Goal: Transaction & Acquisition: Purchase product/service

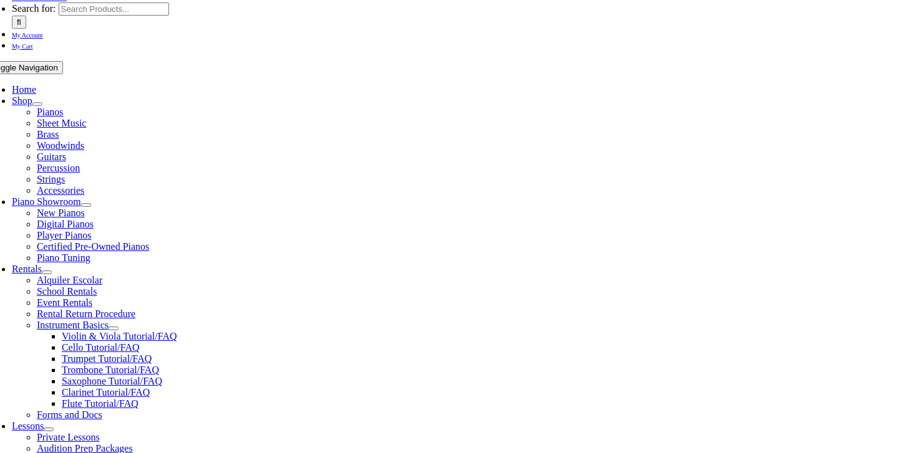
scroll to position [196, 0]
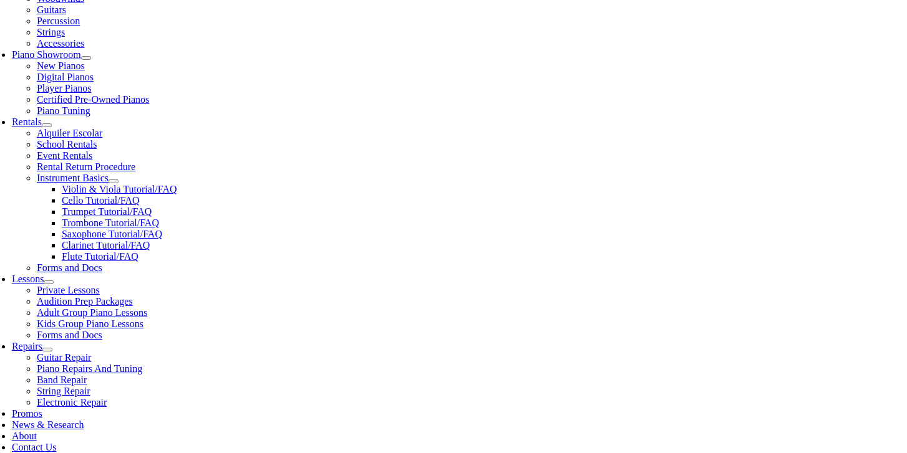
scroll to position [701, 0]
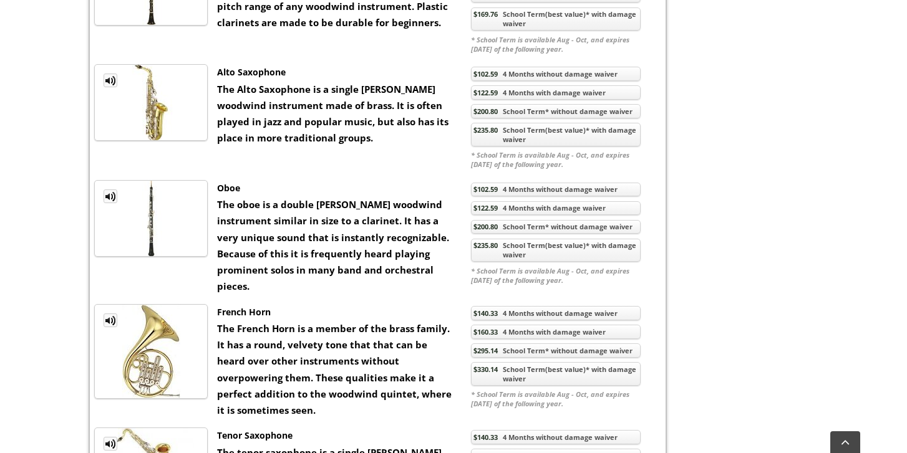
scroll to position [1136, 0]
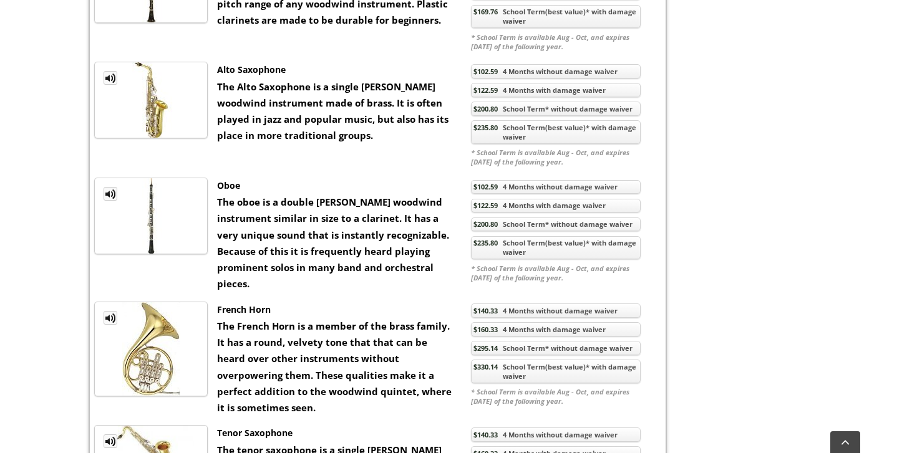
click at [157, 107] on img at bounding box center [151, 99] width 78 height 75
click at [538, 116] on link "$200.80 School Term* without damage waiver" at bounding box center [556, 109] width 170 height 14
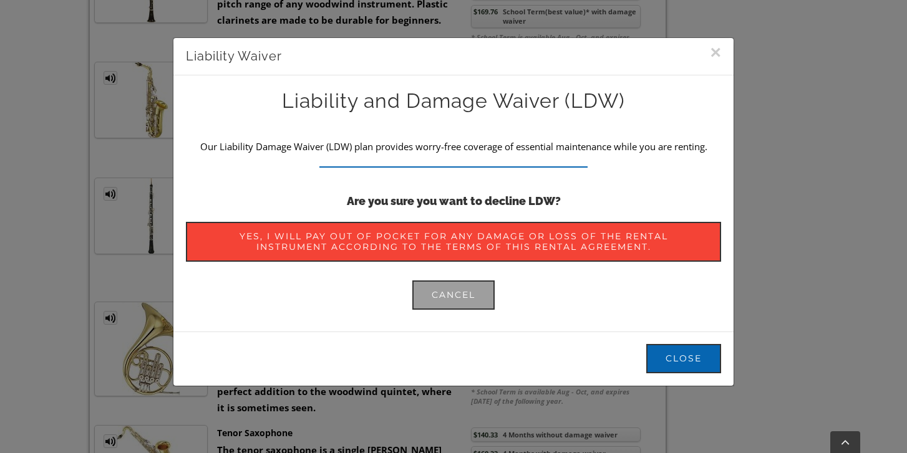
click at [715, 53] on button "×" at bounding box center [715, 52] width 11 height 19
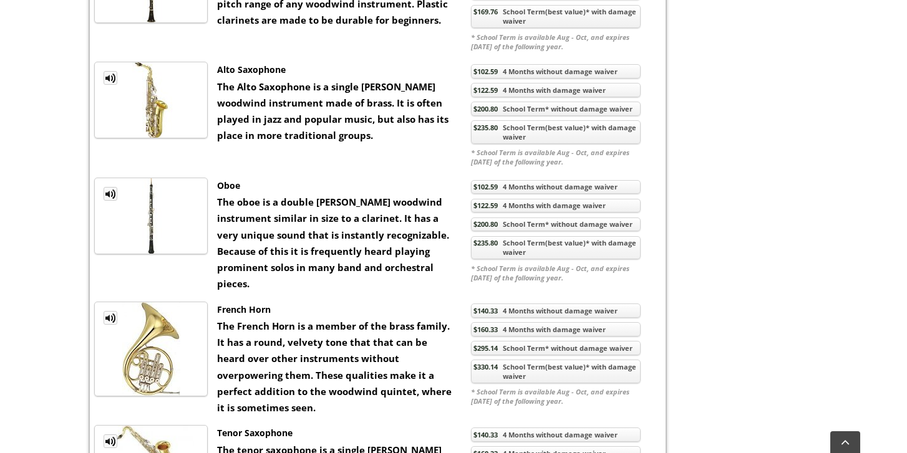
click at [534, 144] on link "$235.80 School Term(best value)* with damage waiver" at bounding box center [556, 132] width 170 height 24
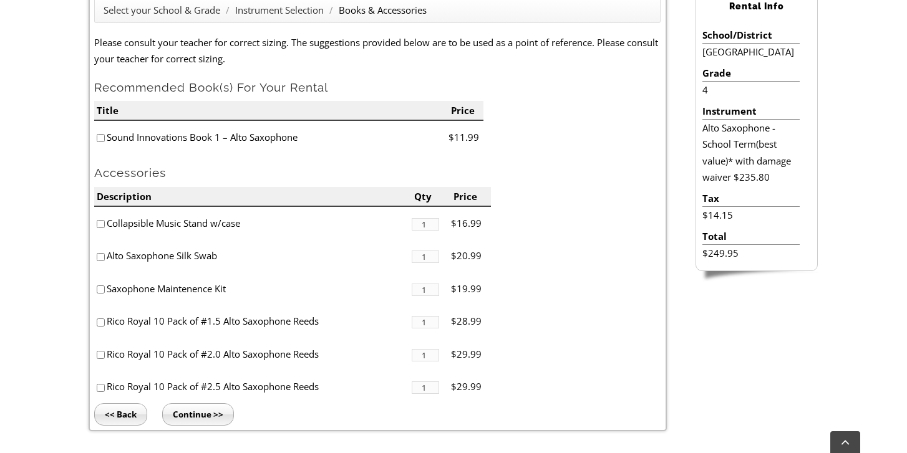
scroll to position [361, 0]
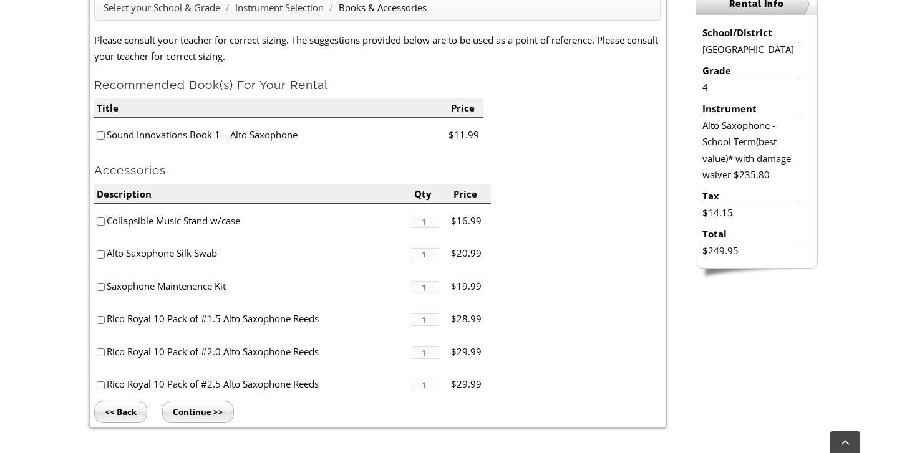
click at [102, 136] on input"] "checkbox" at bounding box center [101, 136] width 8 height 8
checkbox input"] "true"
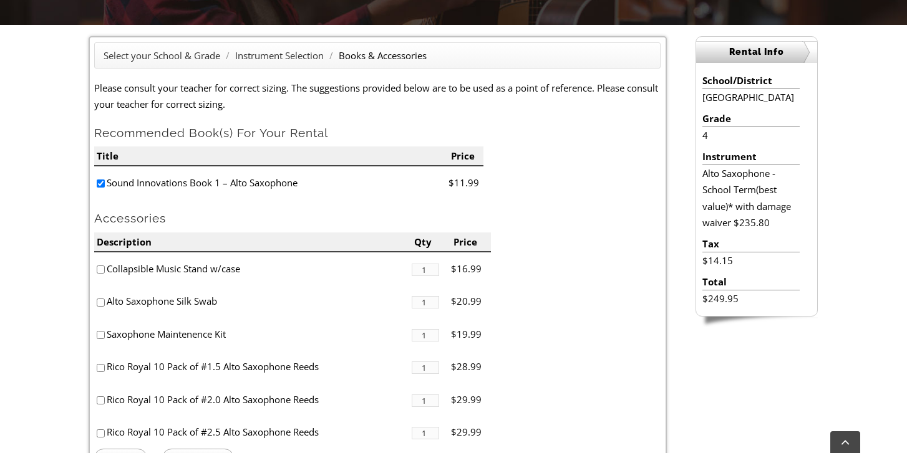
scroll to position [315, 0]
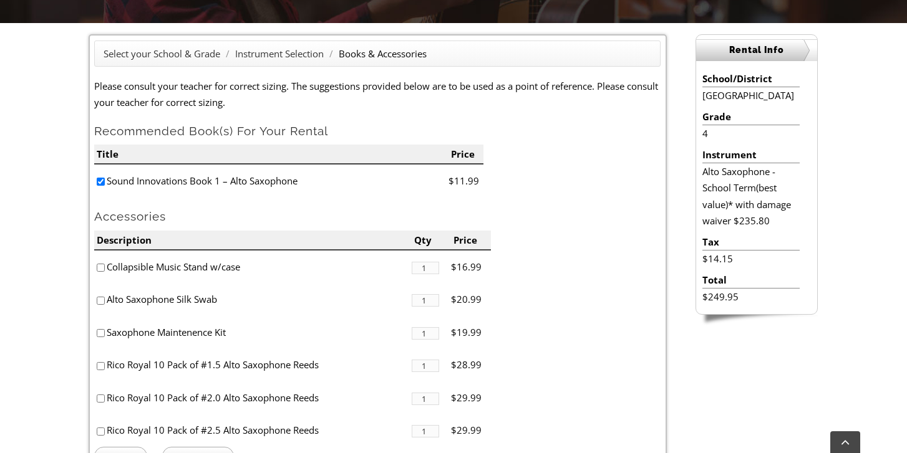
click at [99, 269] on input"] "checkbox" at bounding box center [101, 268] width 8 height 8
checkbox input"] "true"
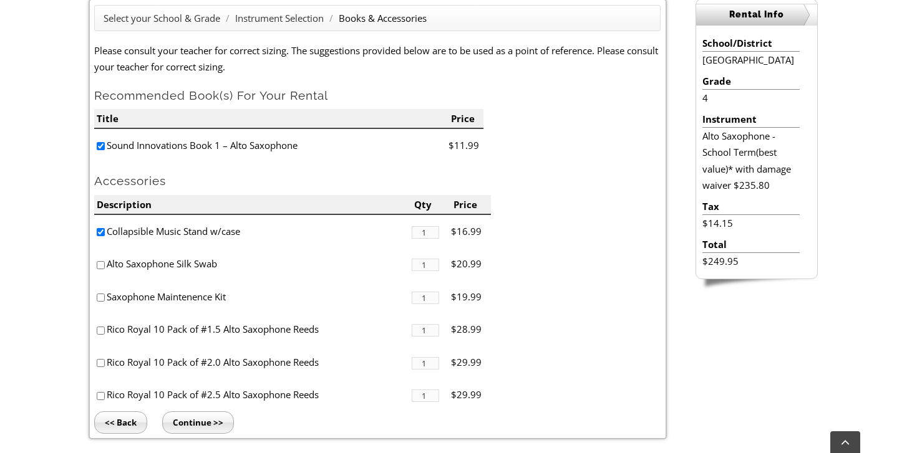
scroll to position [353, 0]
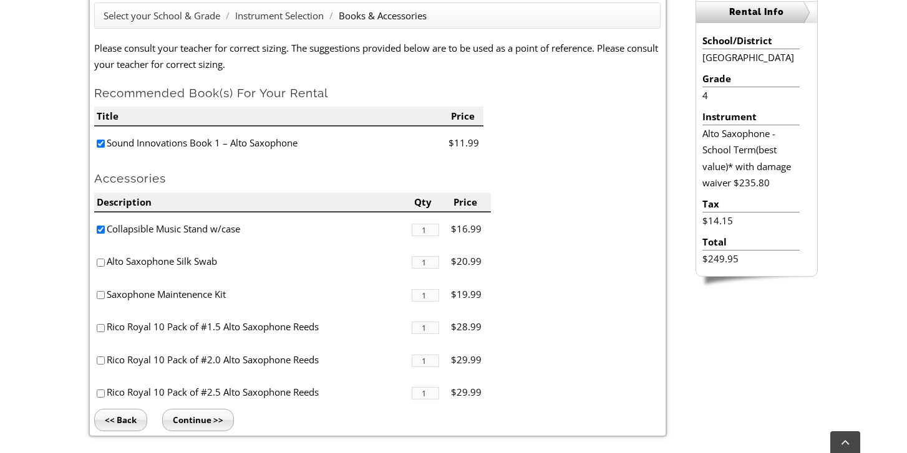
click at [102, 294] on input"] "checkbox" at bounding box center [101, 295] width 8 height 8
checkbox input"] "true"
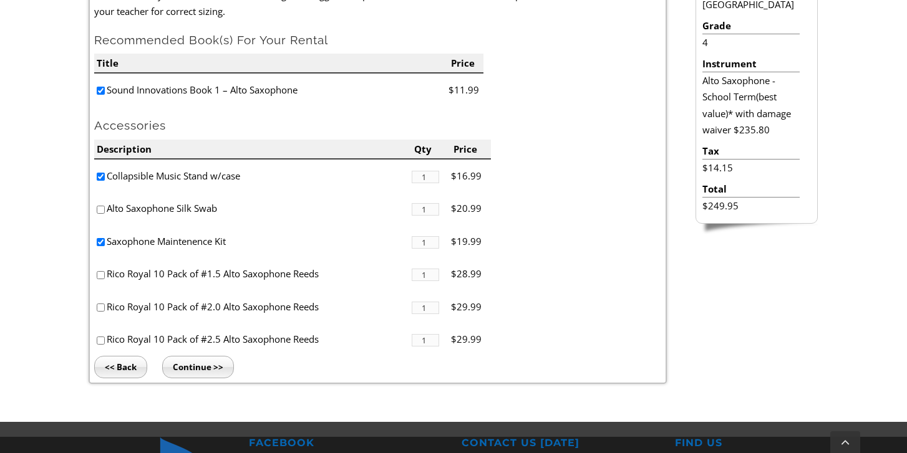
scroll to position [408, 0]
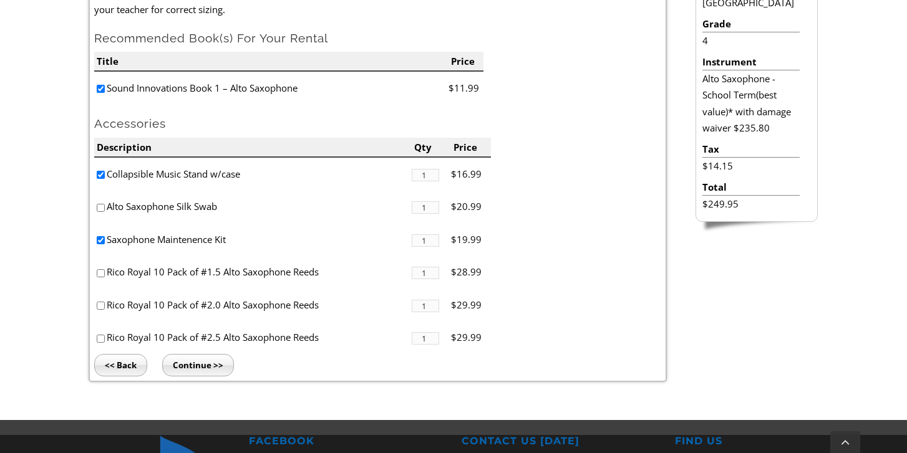
click at [100, 339] on input"] "checkbox" at bounding box center [101, 339] width 8 height 8
checkbox input"] "true"
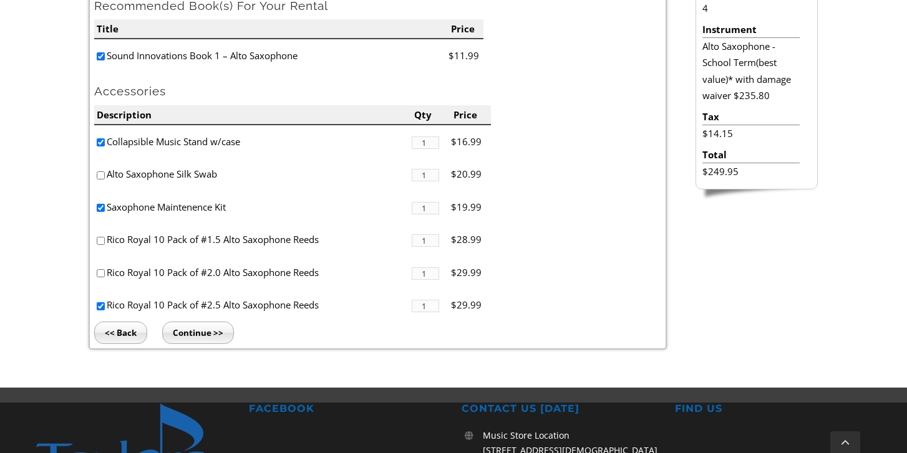
scroll to position [445, 0]
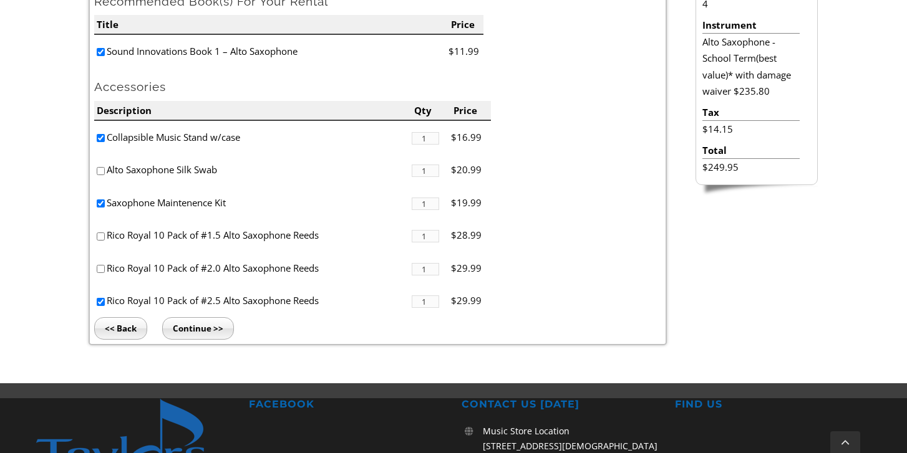
click at [197, 326] on input "Continue >>" at bounding box center [198, 328] width 72 height 22
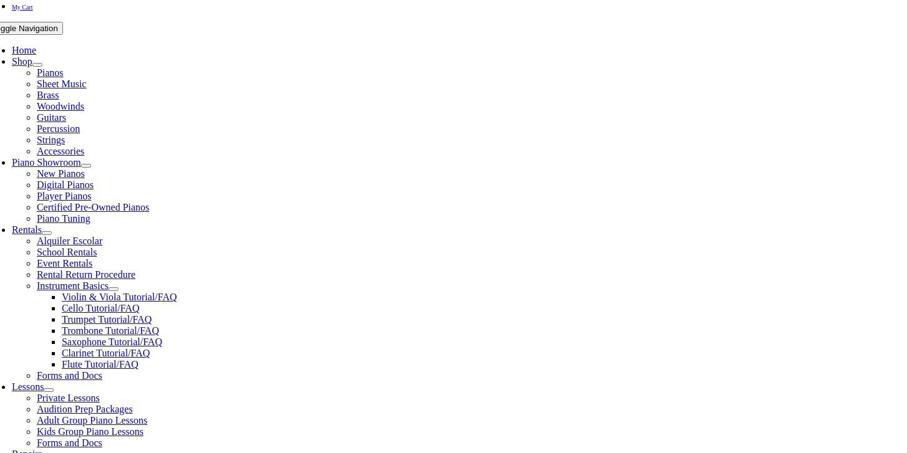
scroll to position [201, 0]
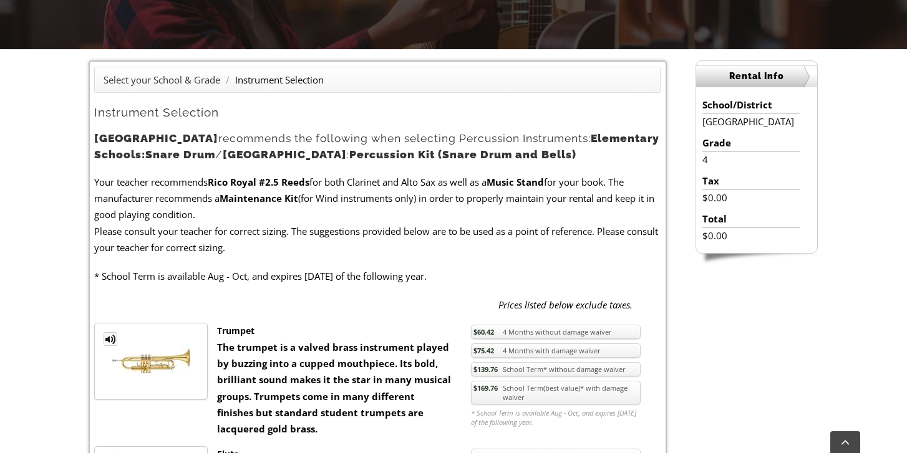
scroll to position [302, 0]
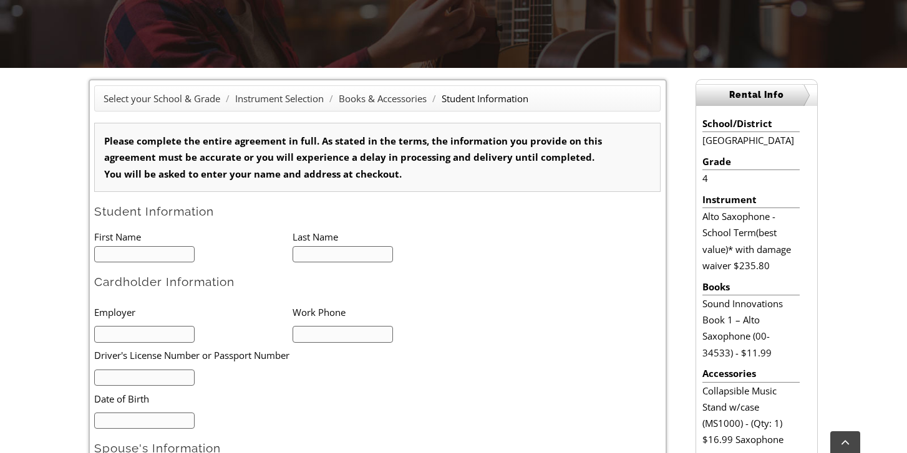
scroll to position [274, 0]
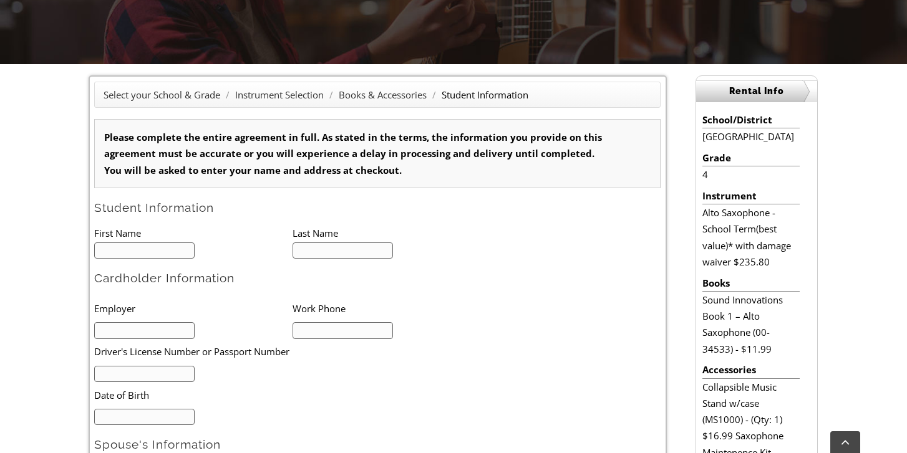
click at [162, 254] on input "text" at bounding box center [144, 251] width 100 height 17
type input "1"
type input "[PERSON_NAME]"
type input "Consadene"
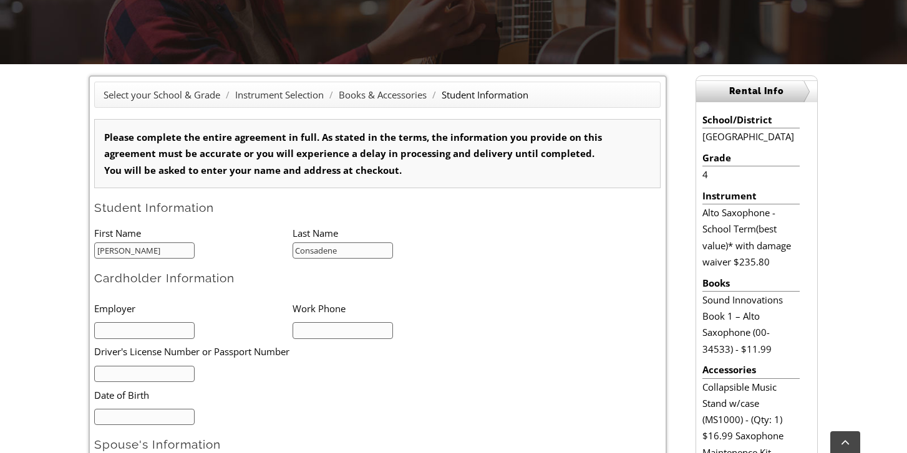
type input "2152003275"
click at [155, 324] on input "text" at bounding box center [144, 330] width 100 height 17
type input "Rose Tree Media School Distict"
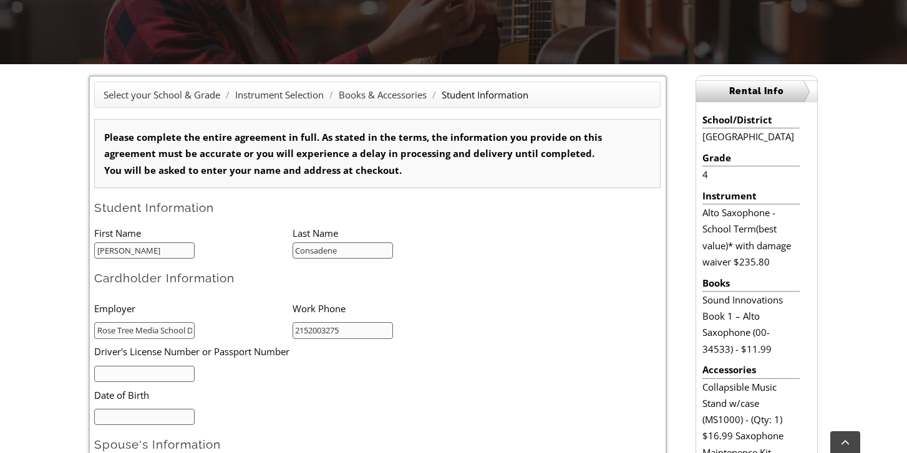
click at [111, 376] on input "text" at bounding box center [144, 374] width 100 height 17
type input "27169112"
click at [115, 424] on input "mm/dd/yyyy" at bounding box center [144, 417] width 100 height 17
type input "06/01/1972"
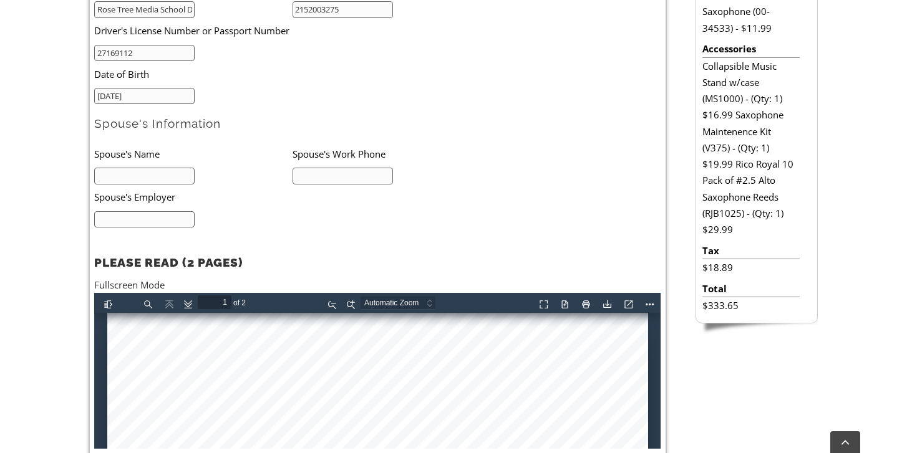
scroll to position [597, 0]
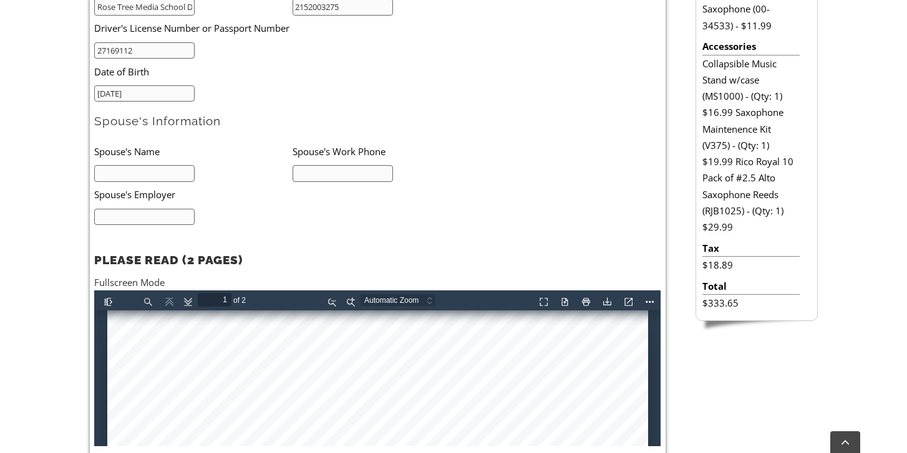
click at [137, 173] on input "text" at bounding box center [144, 173] width 100 height 17
click at [224, 110] on form "Please complete the entire agreement in full. As stated in the terms, the infor…" at bounding box center [377, 131] width 566 height 672
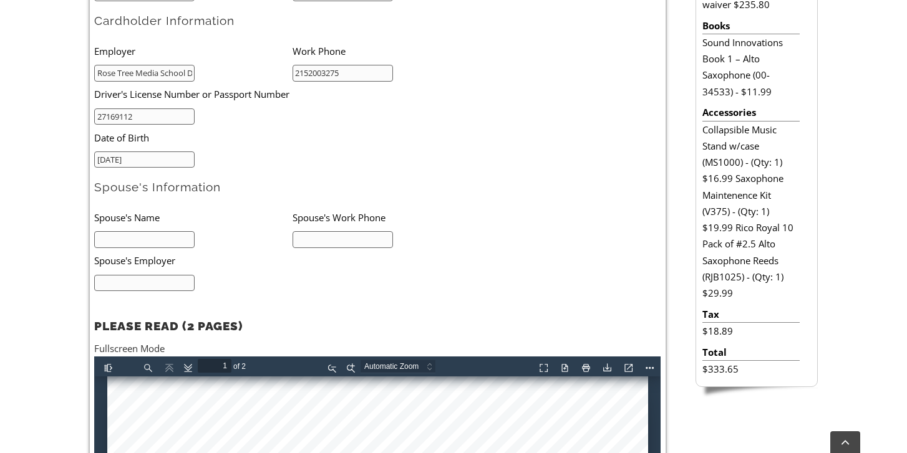
scroll to position [534, 0]
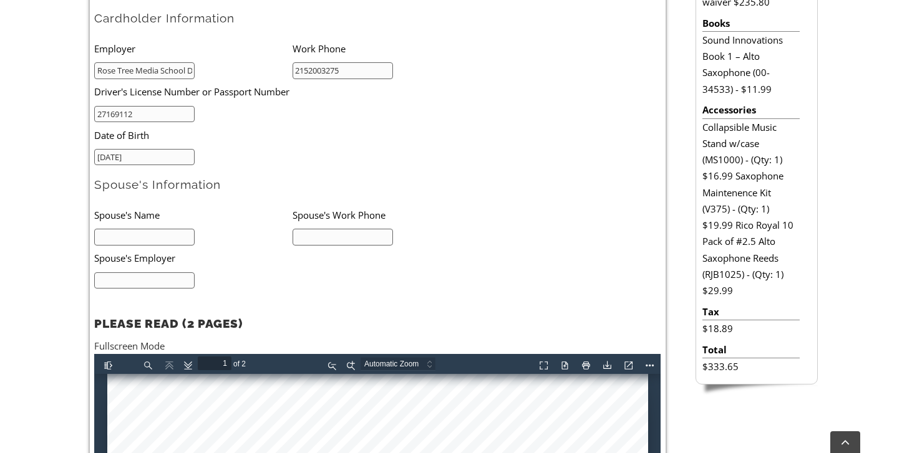
click at [170, 241] on input "text" at bounding box center [144, 237] width 100 height 17
type input "Jonathan Consadene"
type input "6109861116"
click at [172, 278] on input "text" at bounding box center [144, 281] width 100 height 17
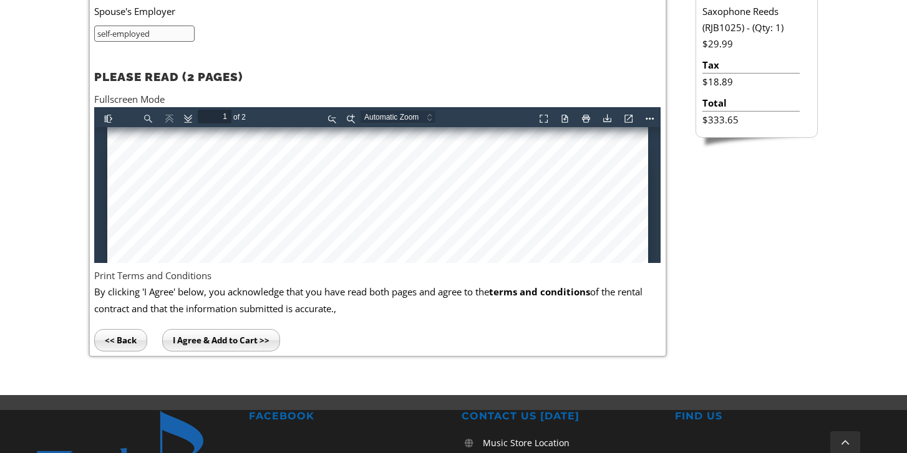
scroll to position [794, 0]
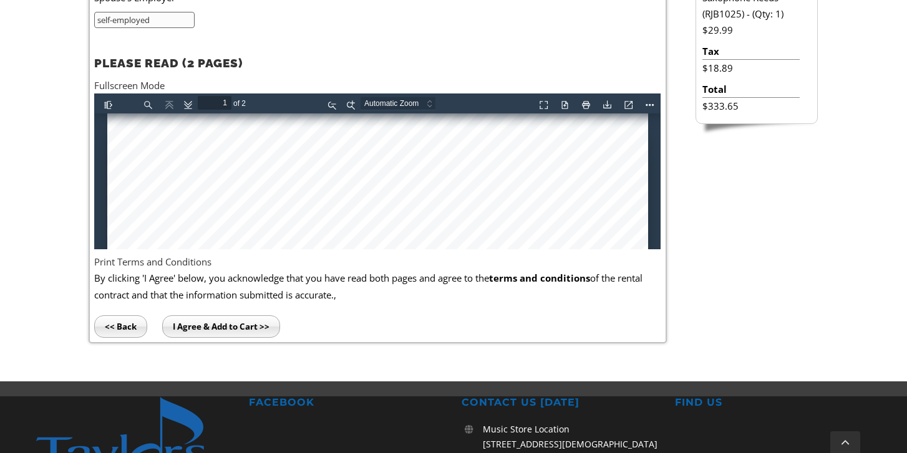
type input "self-employed"
click at [210, 326] on input "I Agree & Add to Cart >>" at bounding box center [221, 327] width 118 height 22
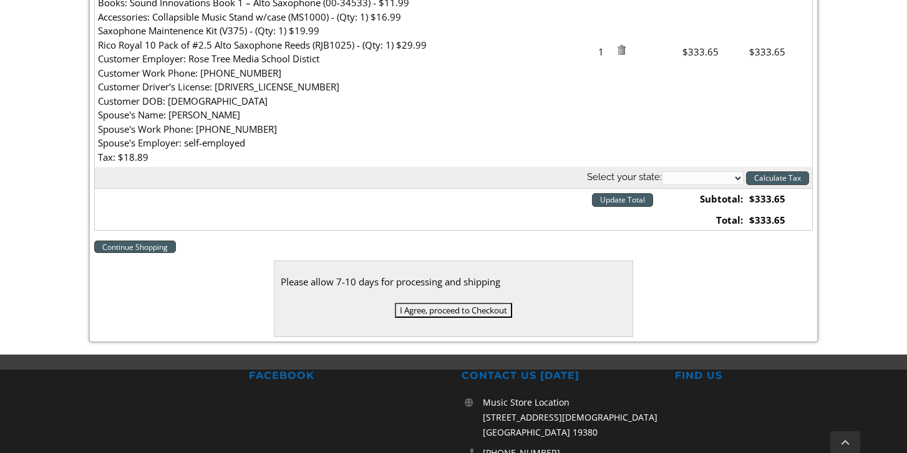
scroll to position [493, 0]
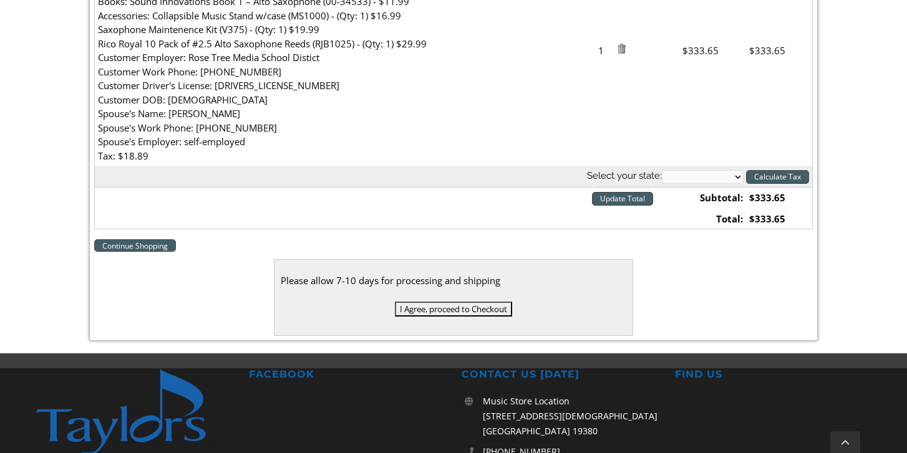
click at [738, 181] on select "Alabama Alaska Arizona Arkansas California Colorado Connecticut Delaware D. C. …" at bounding box center [703, 177] width 82 height 14
select select "PA"
click at [662, 170] on select "Alabama Alaska Arizona Arkansas California Colorado Connecticut Delaware D. C. …" at bounding box center [703, 177] width 82 height 14
click at [627, 200] on input "Update Total" at bounding box center [622, 199] width 61 height 14
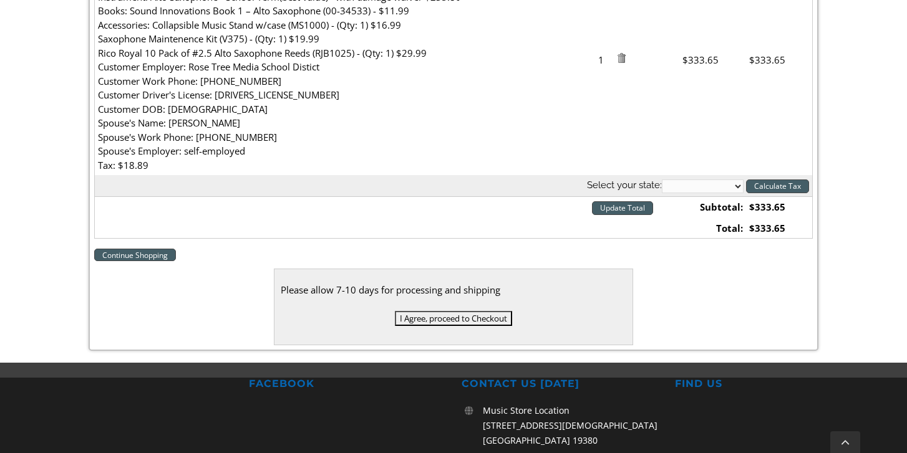
scroll to position [488, 0]
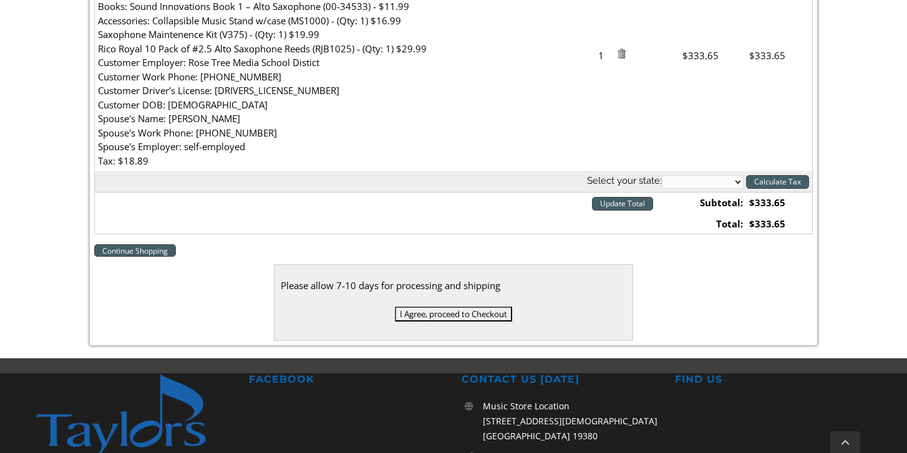
click at [464, 314] on input "I Agree, proceed to Checkout" at bounding box center [453, 314] width 117 height 15
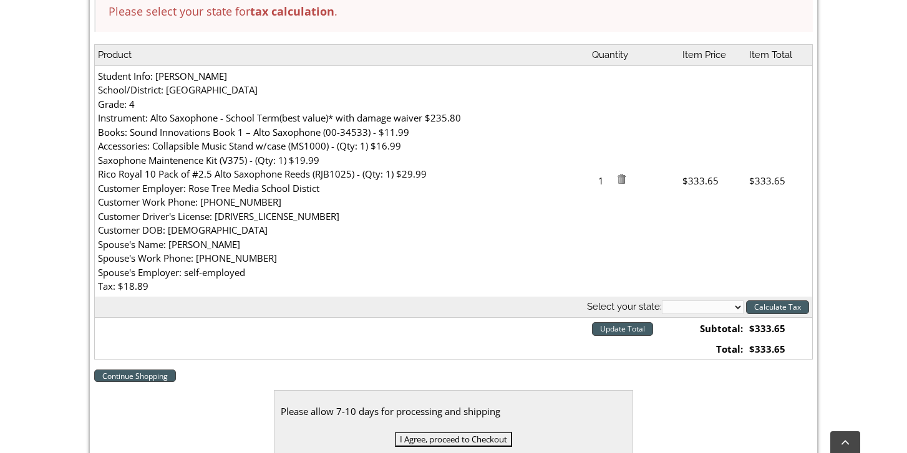
scroll to position [417, 0]
click at [692, 306] on select "Alabama Alaska Arizona Arkansas California Colorado Connecticut Delaware D. C. …" at bounding box center [703, 307] width 82 height 14
select select "PA"
click at [662, 300] on select "Alabama Alaska Arizona Arkansas California Colorado Connecticut Delaware D. C. …" at bounding box center [703, 307] width 82 height 14
click at [778, 305] on input "Calculate Tax" at bounding box center [777, 307] width 63 height 14
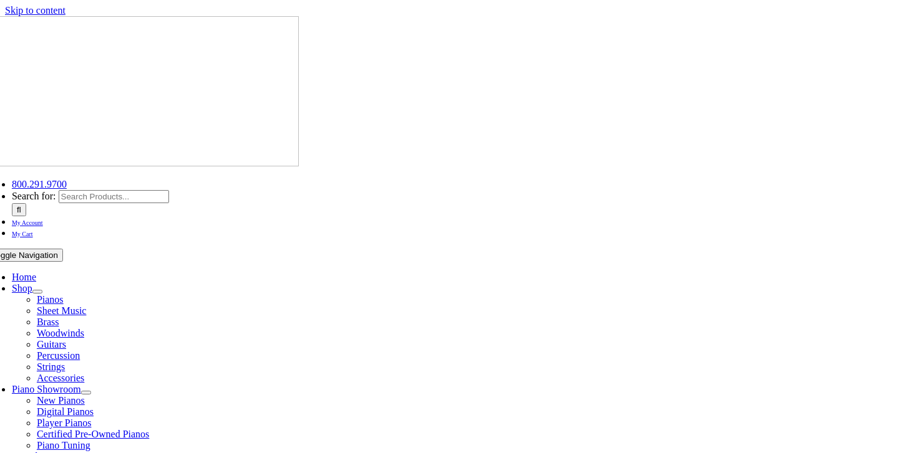
select select "PA"
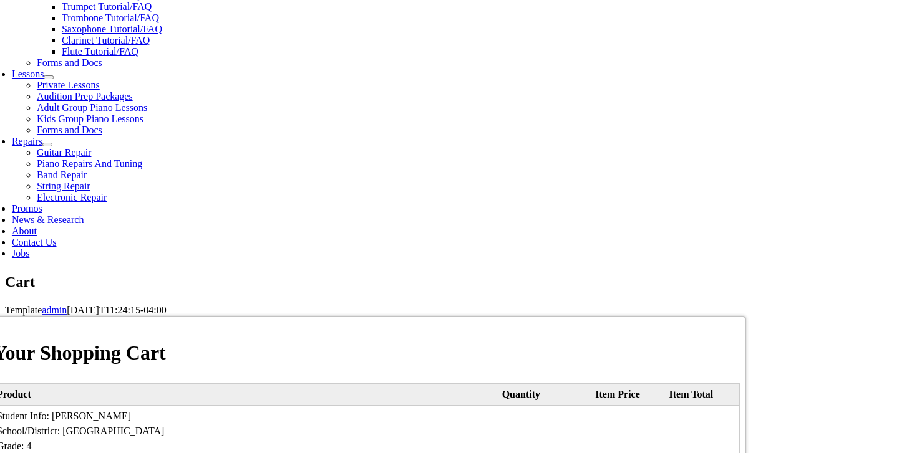
scroll to position [544, 0]
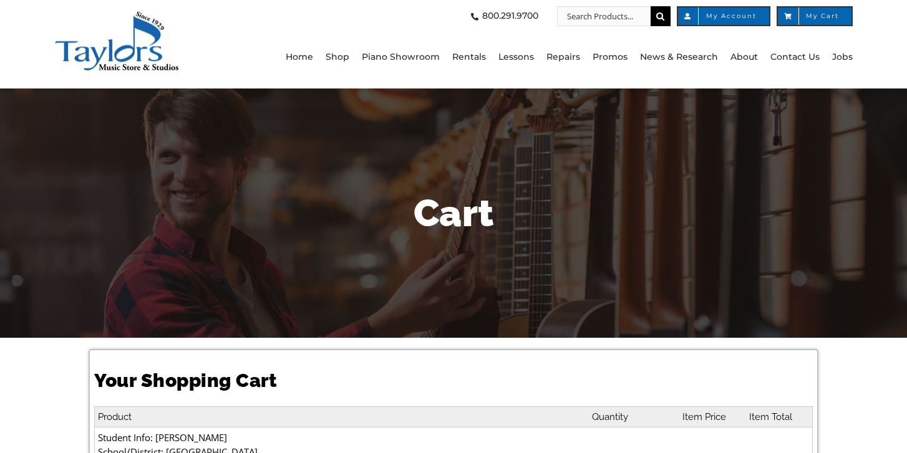
select select "PA"
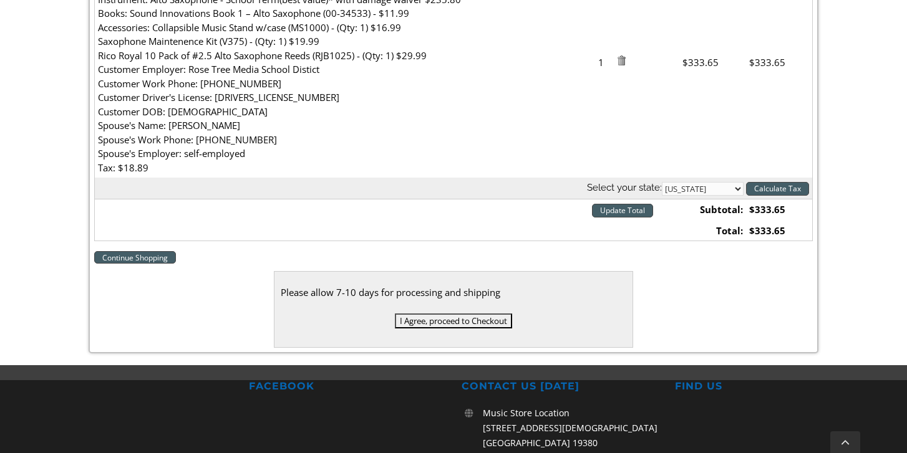
scroll to position [483, 0]
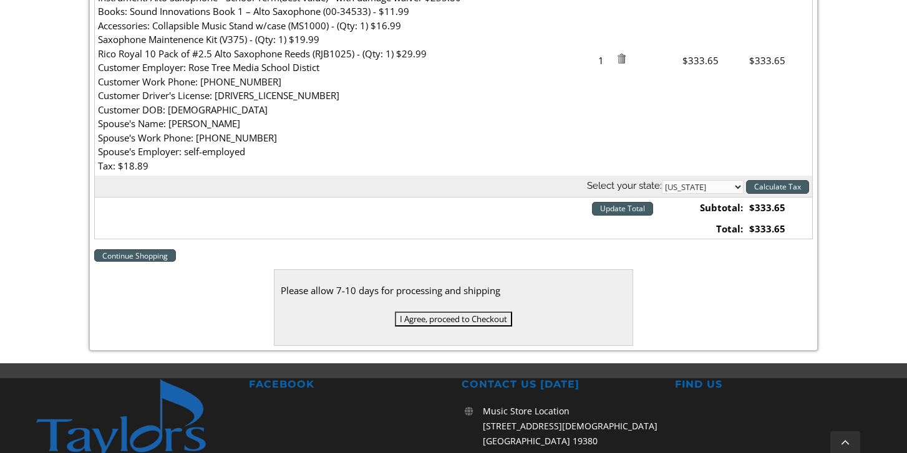
click at [429, 319] on input "I Agree, proceed to Checkout" at bounding box center [453, 319] width 117 height 15
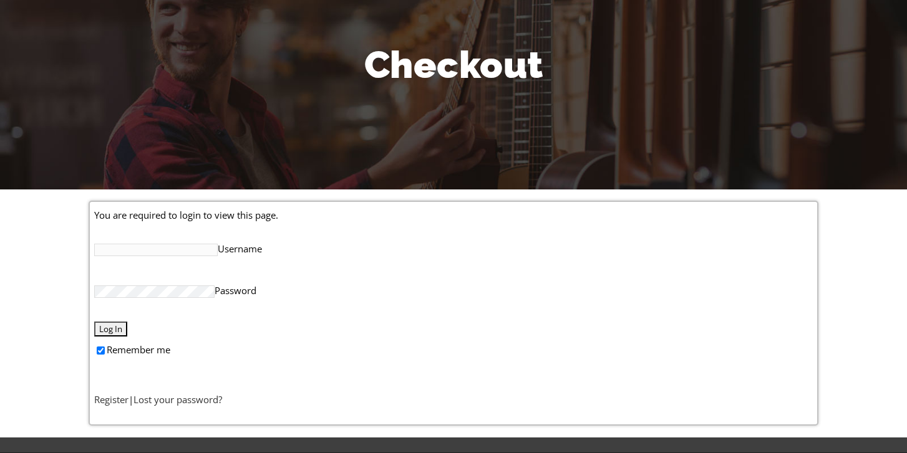
scroll to position [198, 0]
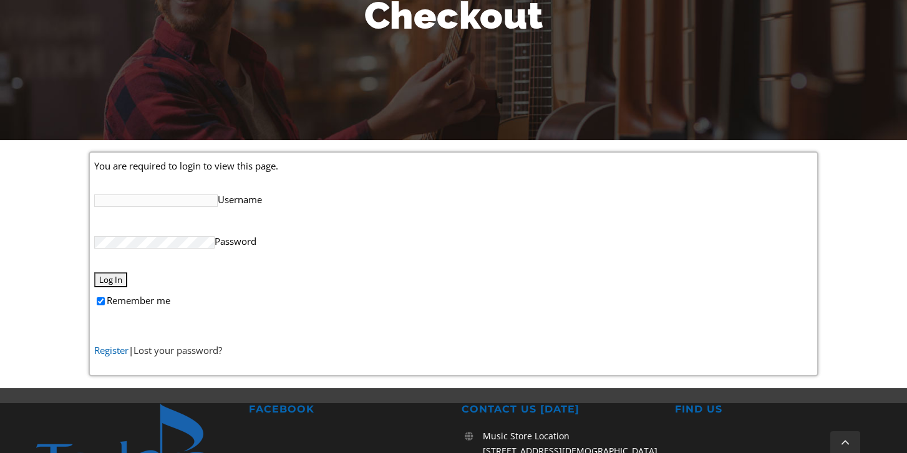
click at [117, 351] on link "Register" at bounding box center [111, 350] width 34 height 12
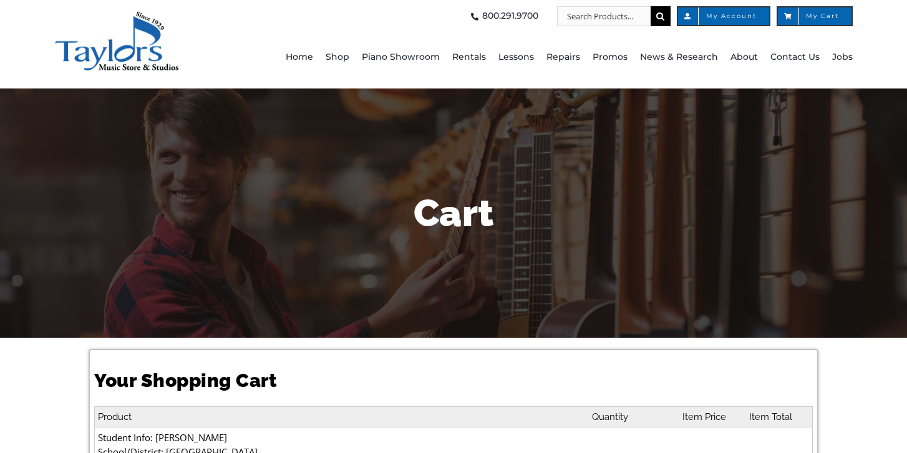
select select "PA"
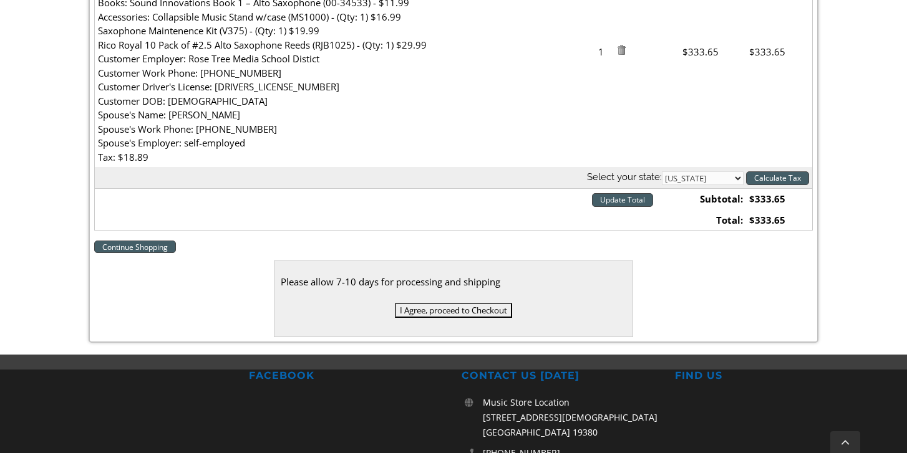
scroll to position [492, 0]
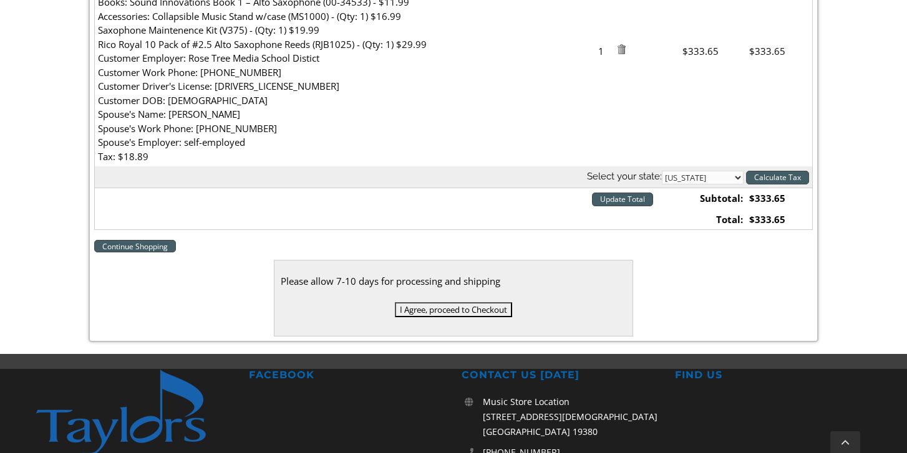
click at [456, 309] on input "I Agree, proceed to Checkout" at bounding box center [453, 309] width 117 height 15
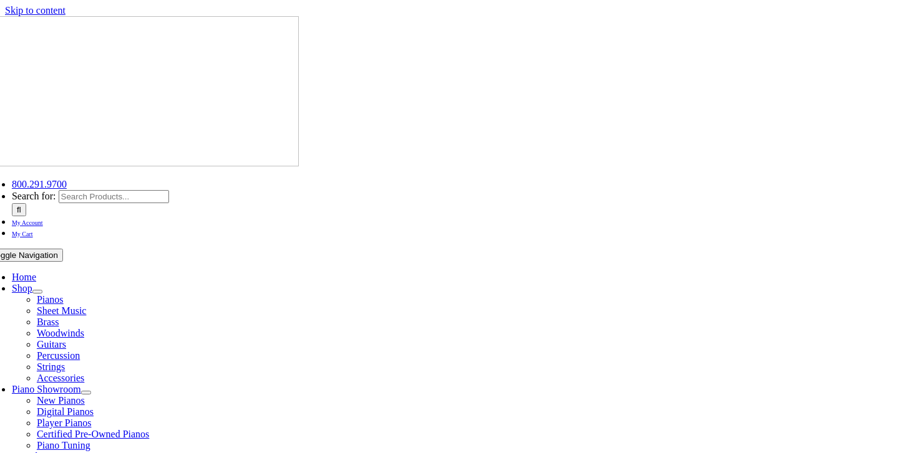
select select
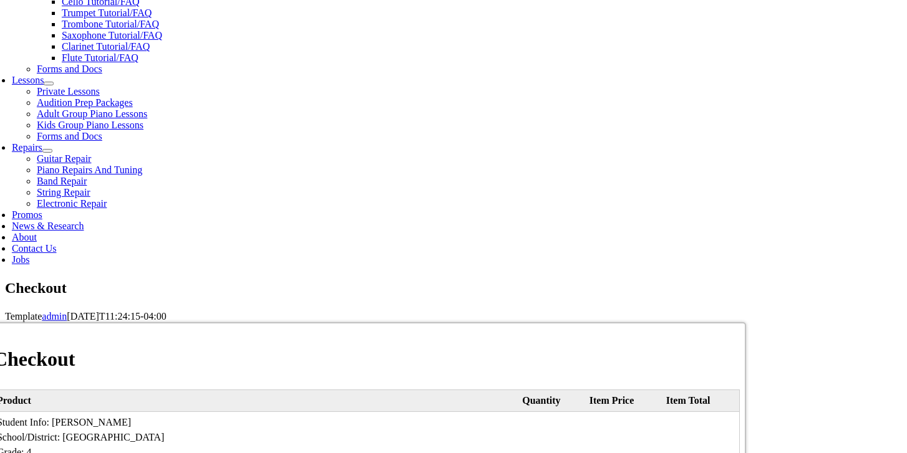
scroll to position [538, 0]
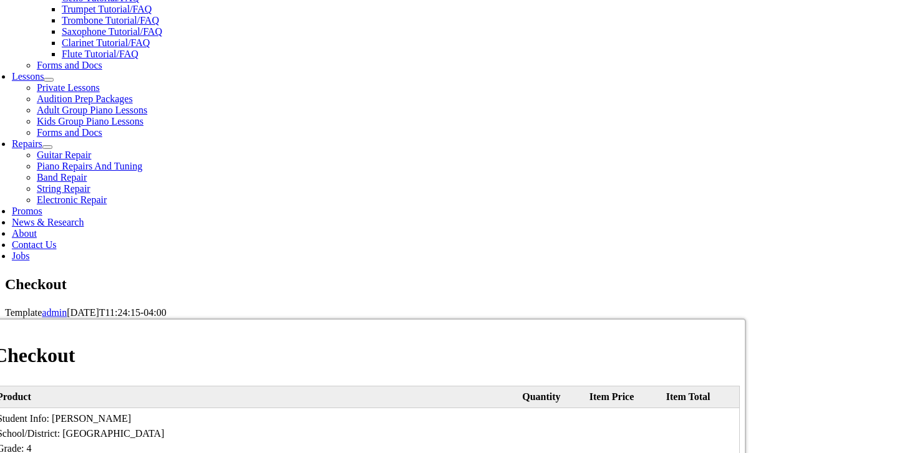
type input "[PERSON_NAME]"
type input "Consadene"
type input "[STREET_ADDRESS]"
type input "Media"
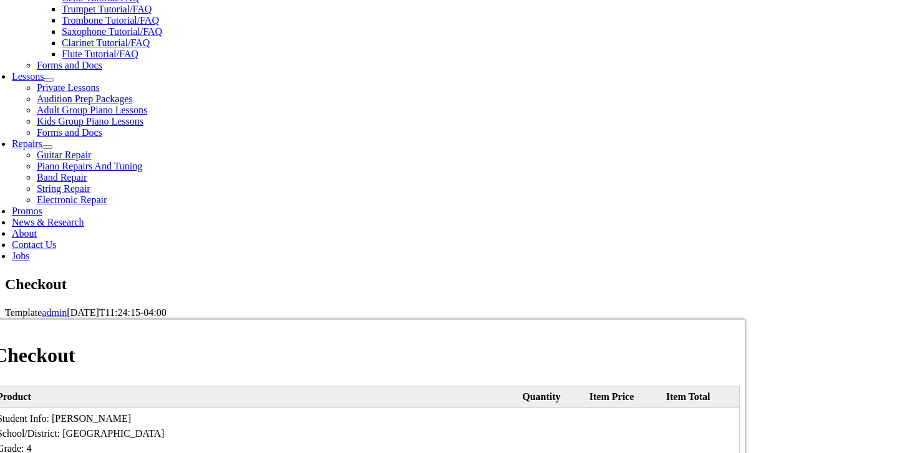
select select "PA"
type input "19063"
type input "2152003275"
type input "[EMAIL_ADDRESS][DOMAIN_NAME]"
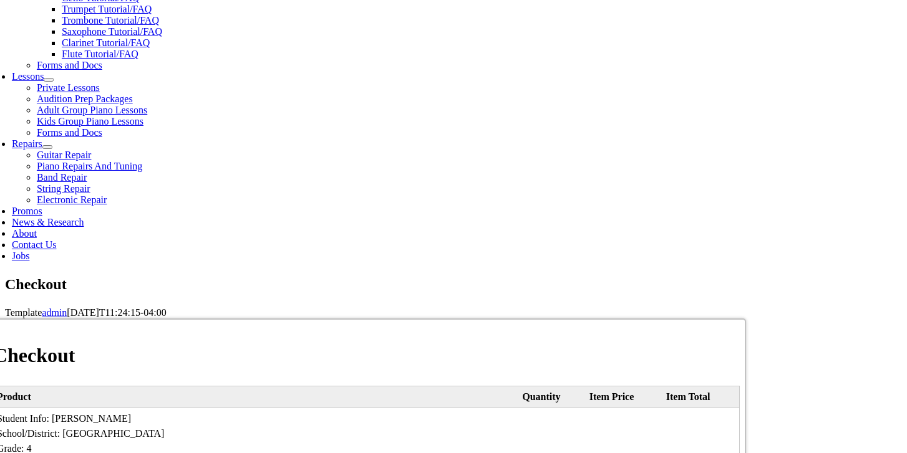
select select "visa"
type input "[CREDIT_CARD_NUMBER]"
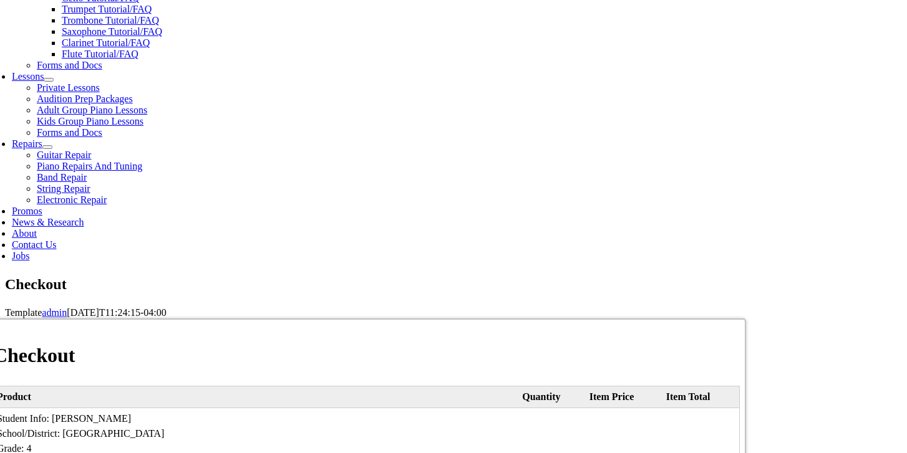
select select "03"
select select "2028"
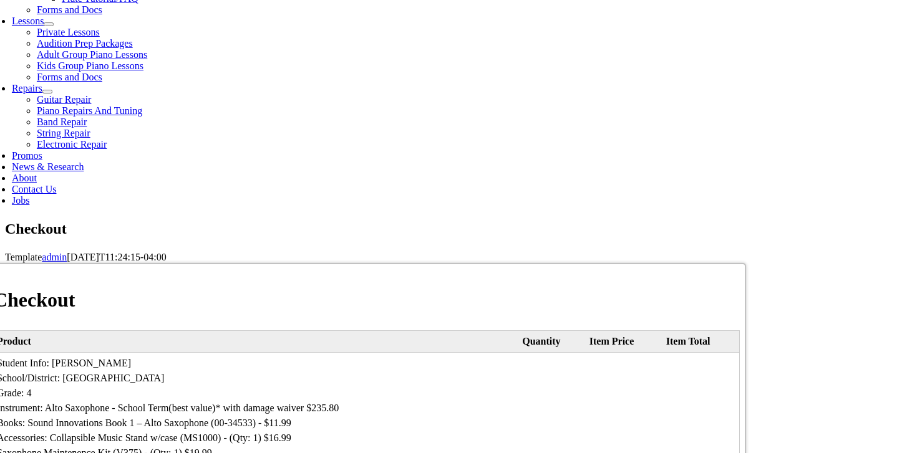
scroll to position [594, 0]
type input "642"
